Goal: Find specific page/section

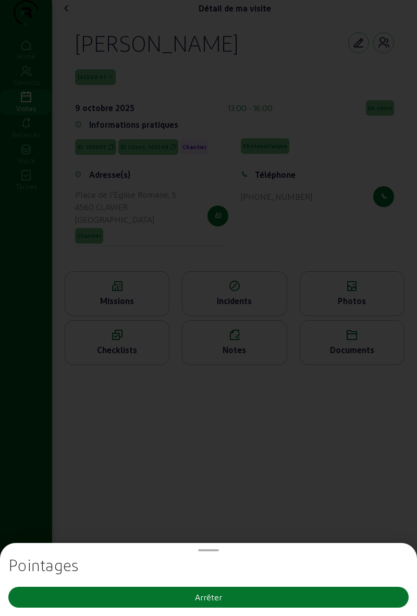
click at [301, 592] on button "Arrêter" at bounding box center [208, 597] width 400 height 21
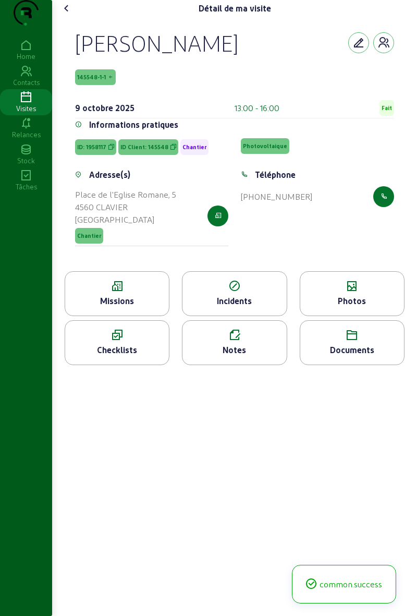
click at [367, 307] on div "Photos" at bounding box center [352, 301] width 104 height 13
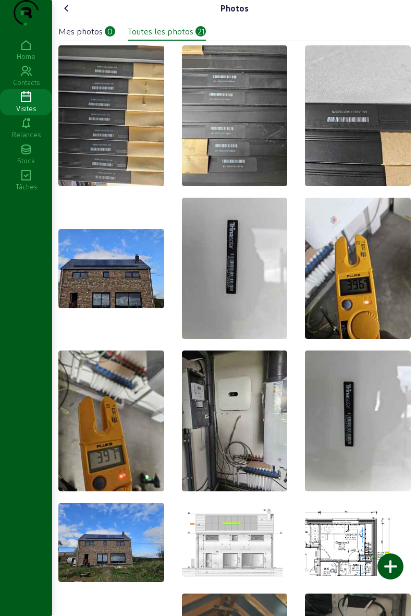
click at [392, 568] on div at bounding box center [390, 566] width 26 height 26
